Goal: Task Accomplishment & Management: Complete application form

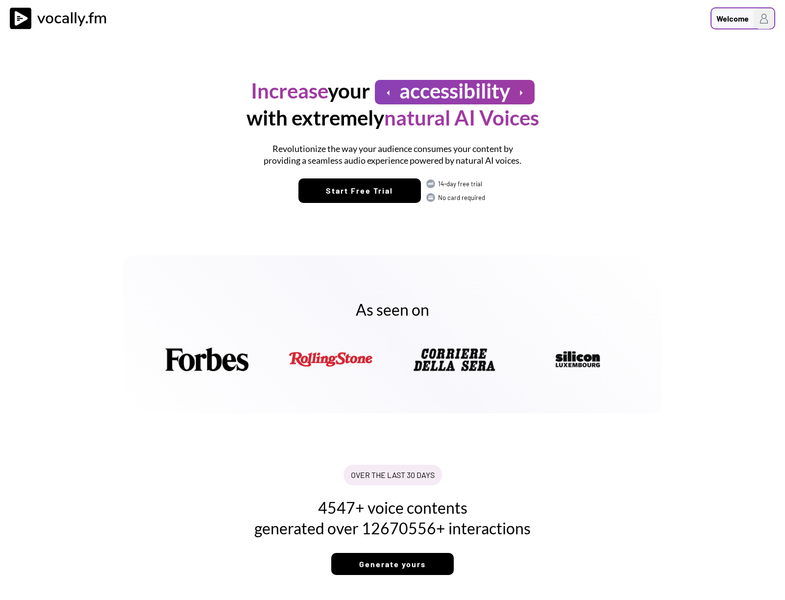
click at [735, 20] on div "Welcome" at bounding box center [733, 19] width 32 height 12
click at [657, 58] on div "Welcome to Vocally.fm" at bounding box center [701, 62] width 137 height 9
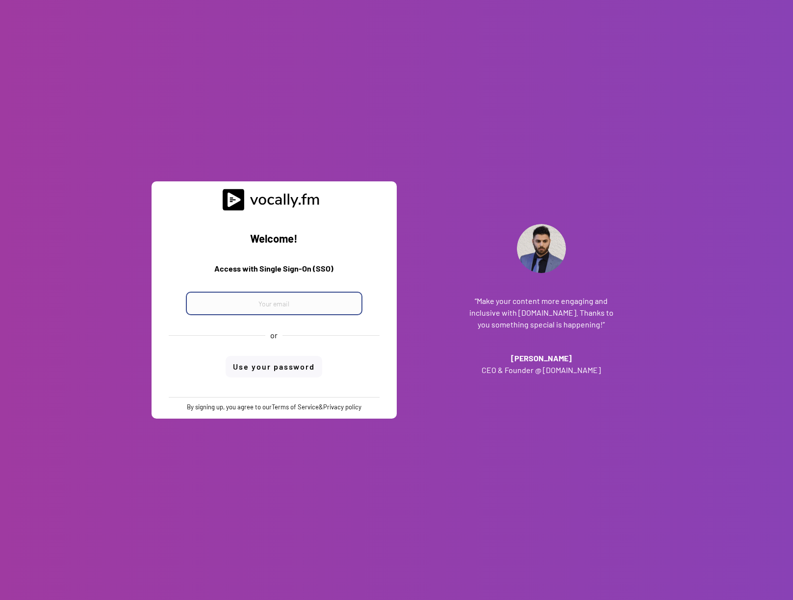
click at [260, 308] on input "email" at bounding box center [274, 304] width 176 height 24
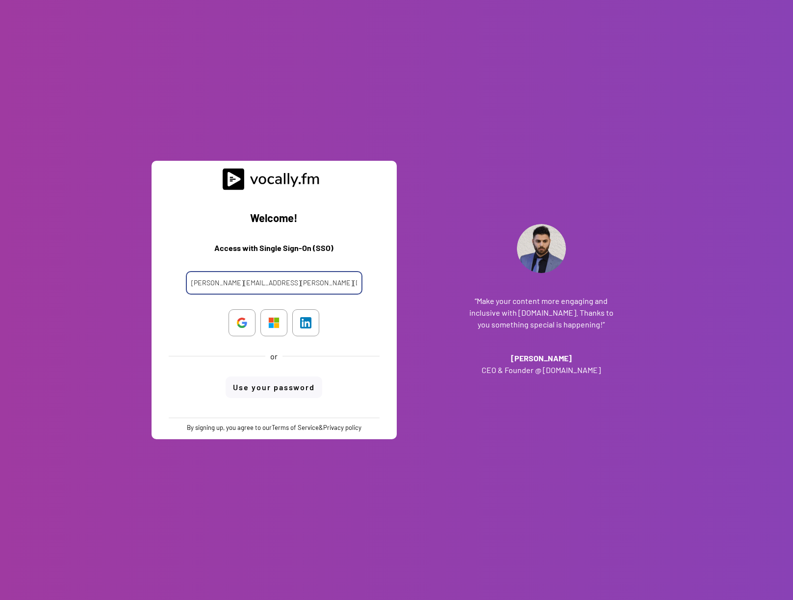
drag, startPoint x: 312, startPoint y: 284, endPoint x: 285, endPoint y: 283, distance: 27.0
click at [285, 283] on input "clara.ferrante@tiscali.it" at bounding box center [274, 283] width 176 height 24
type input "clara.ferrante@external.eni.com"
